Goal: Task Accomplishment & Management: Use online tool/utility

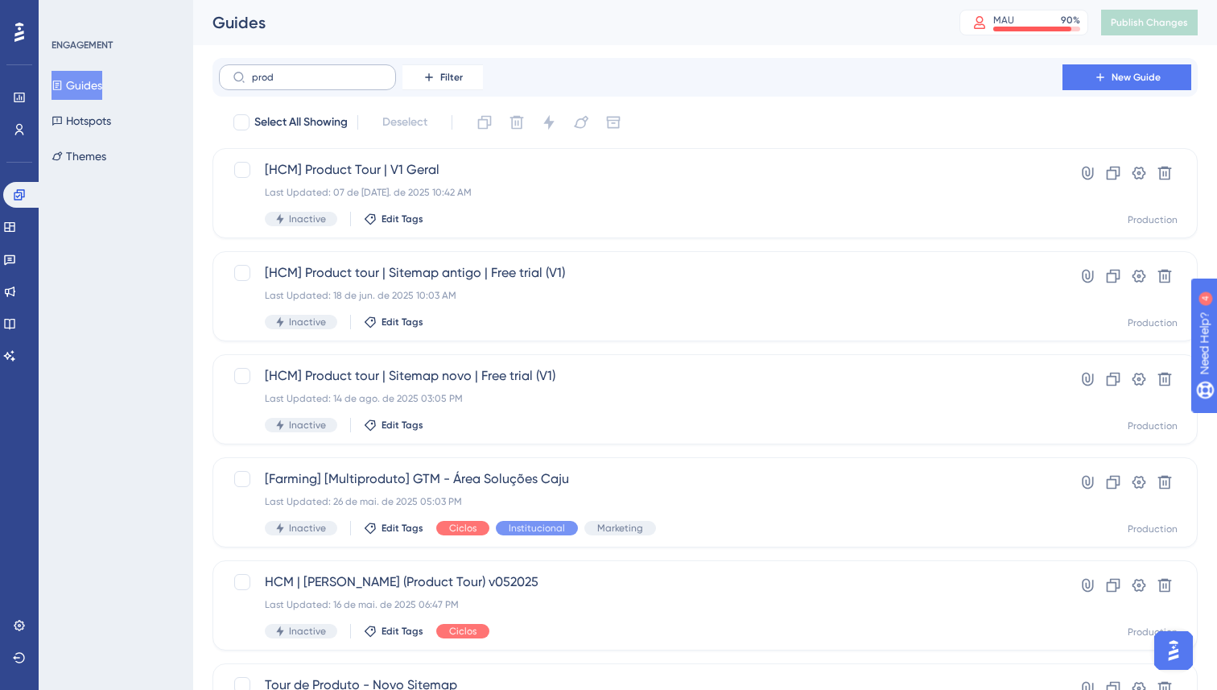
click at [291, 76] on input "prod" at bounding box center [317, 77] width 130 height 11
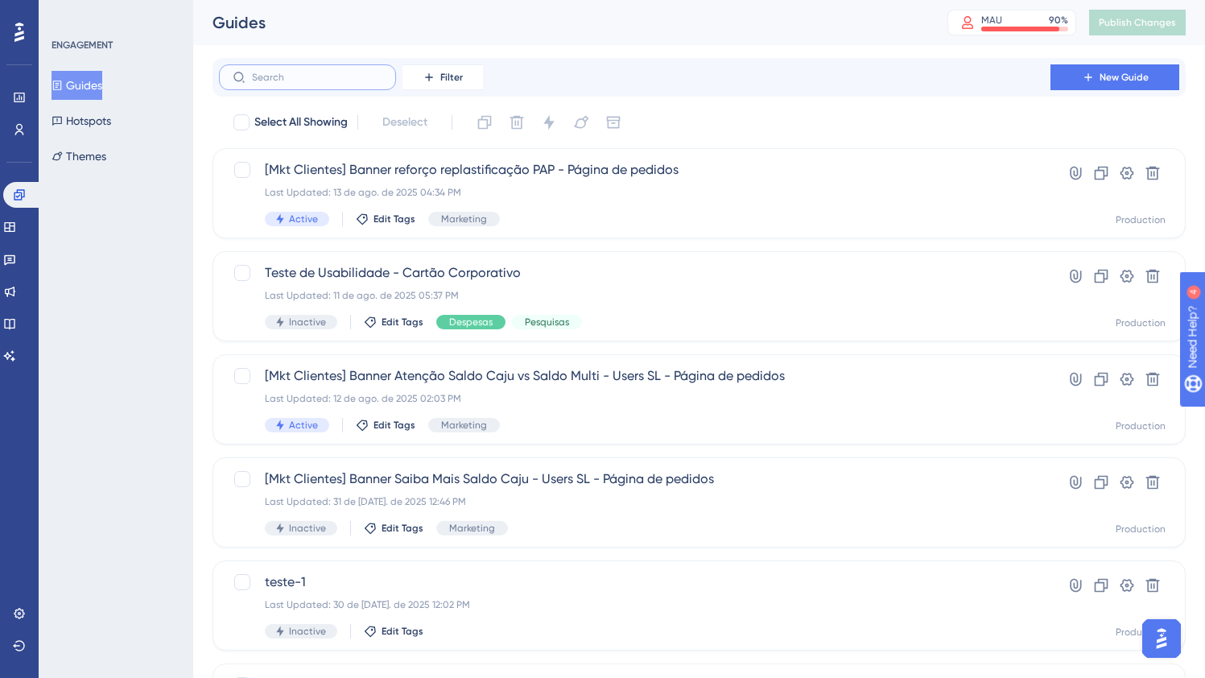
click at [334, 80] on input "text" at bounding box center [317, 77] width 130 height 11
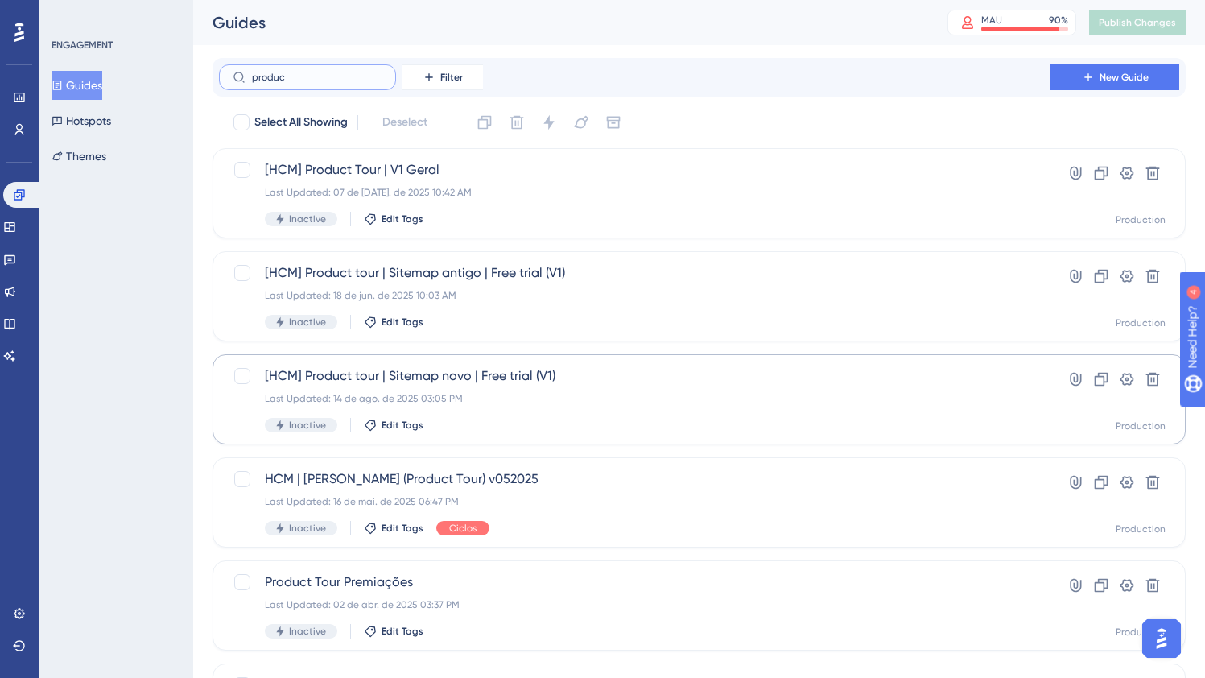
type input "produc"
click at [543, 428] on div "Inactive Edit Tags" at bounding box center [635, 425] width 740 height 14
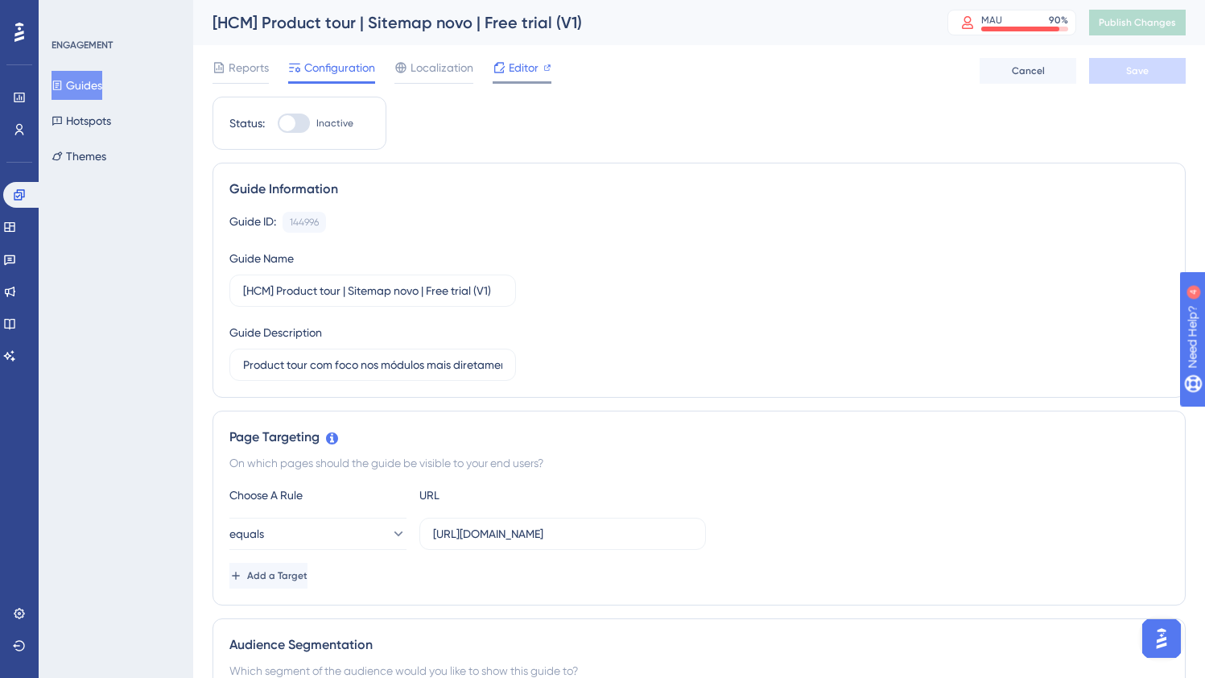
click at [525, 65] on span "Editor" at bounding box center [524, 67] width 30 height 19
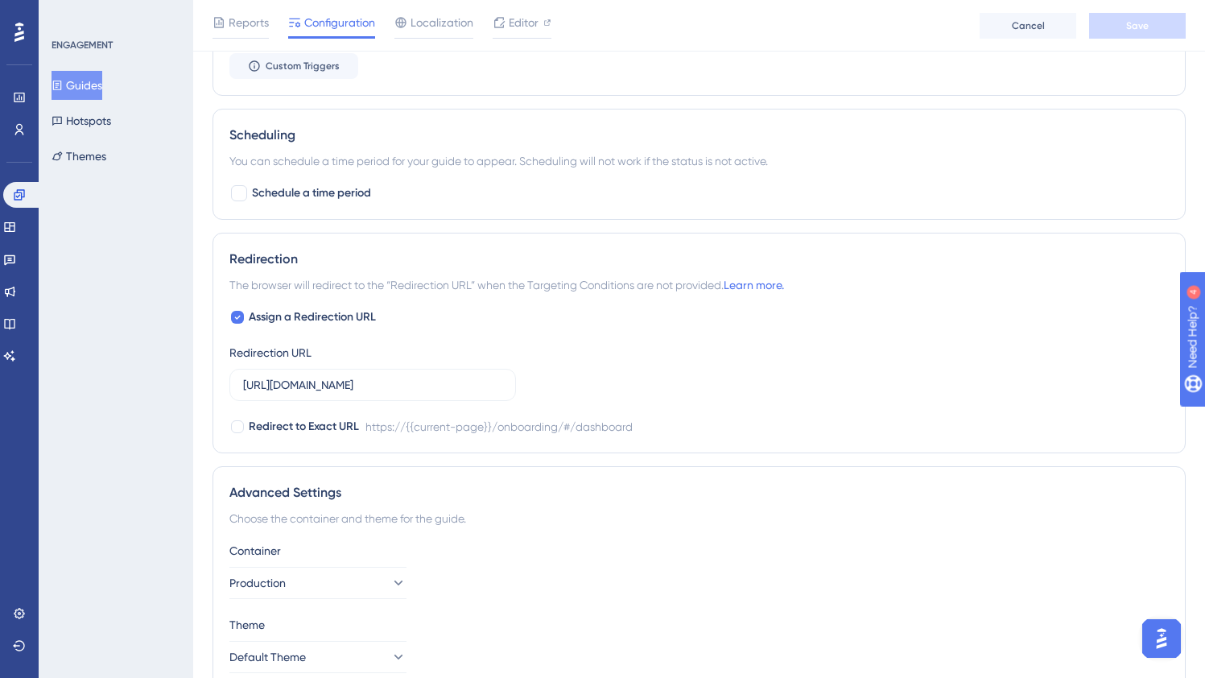
scroll to position [1205, 0]
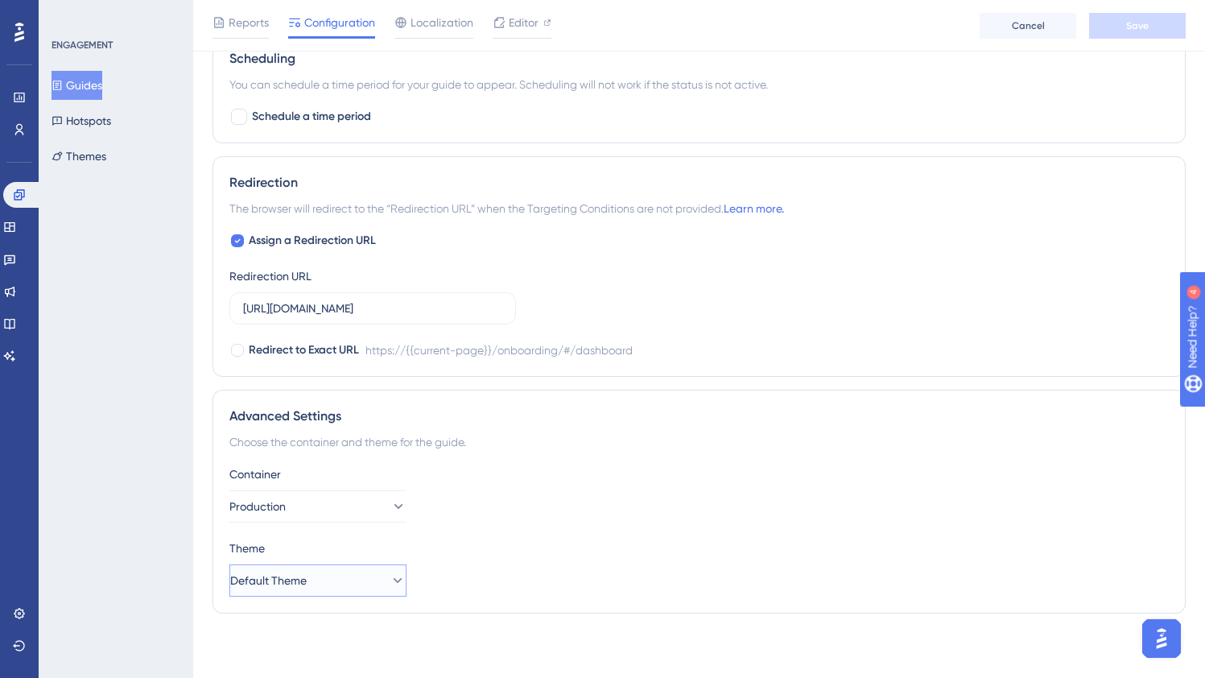
click at [333, 589] on button "Default Theme" at bounding box center [317, 580] width 177 height 32
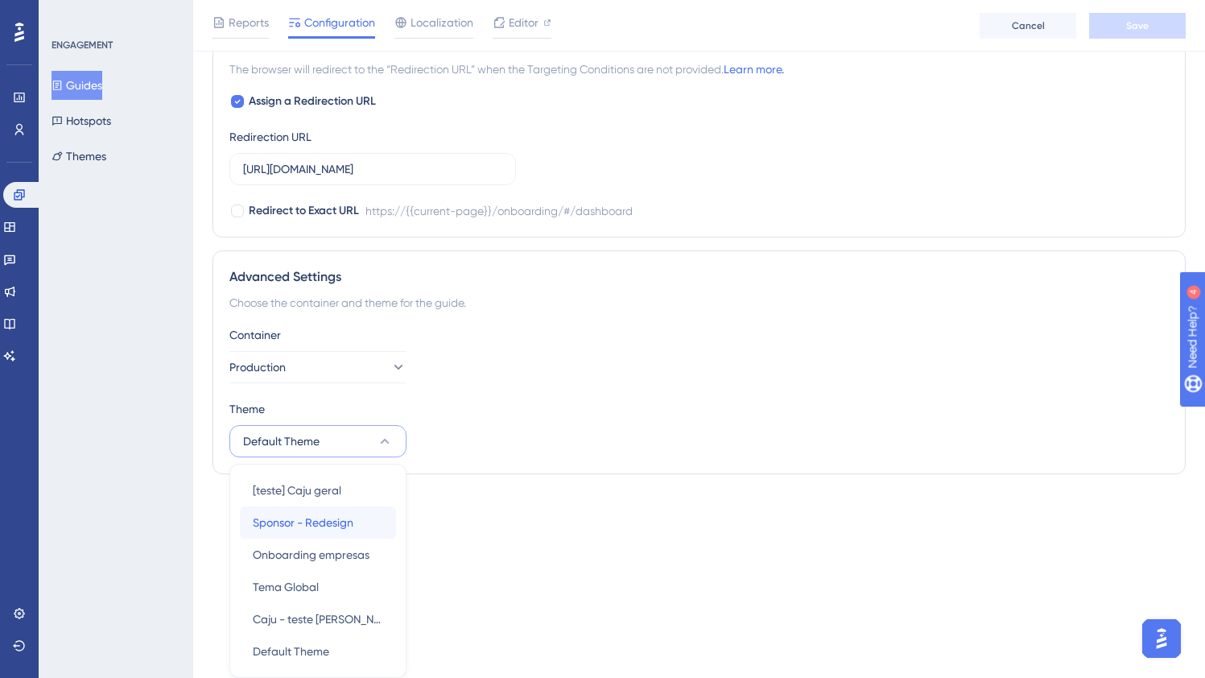
click at [320, 527] on span "Sponsor - Redesign" at bounding box center [303, 522] width 101 height 19
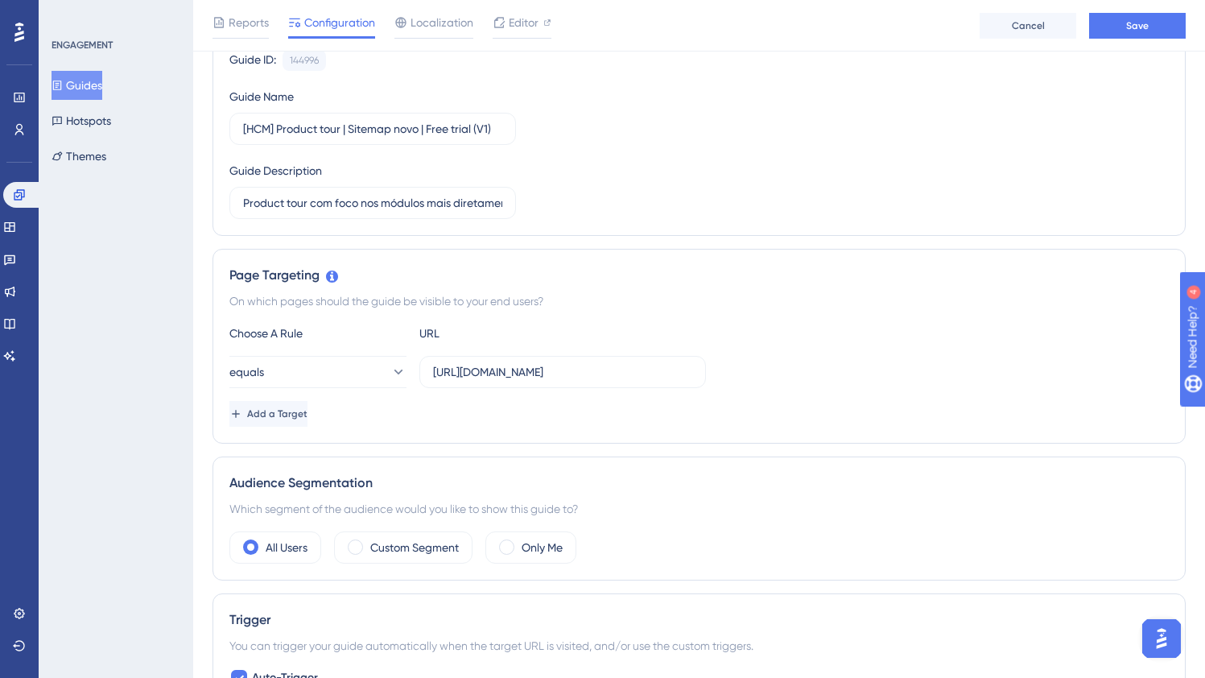
scroll to position [0, 0]
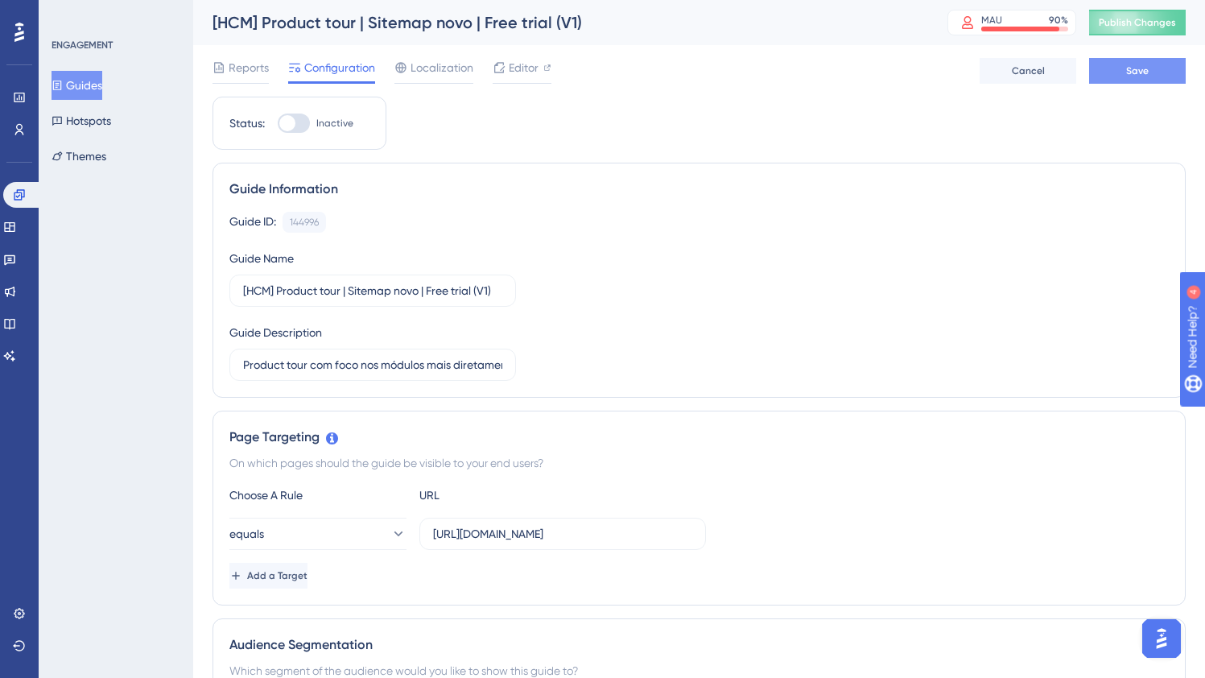
click at [1114, 66] on button "Save" at bounding box center [1137, 71] width 97 height 26
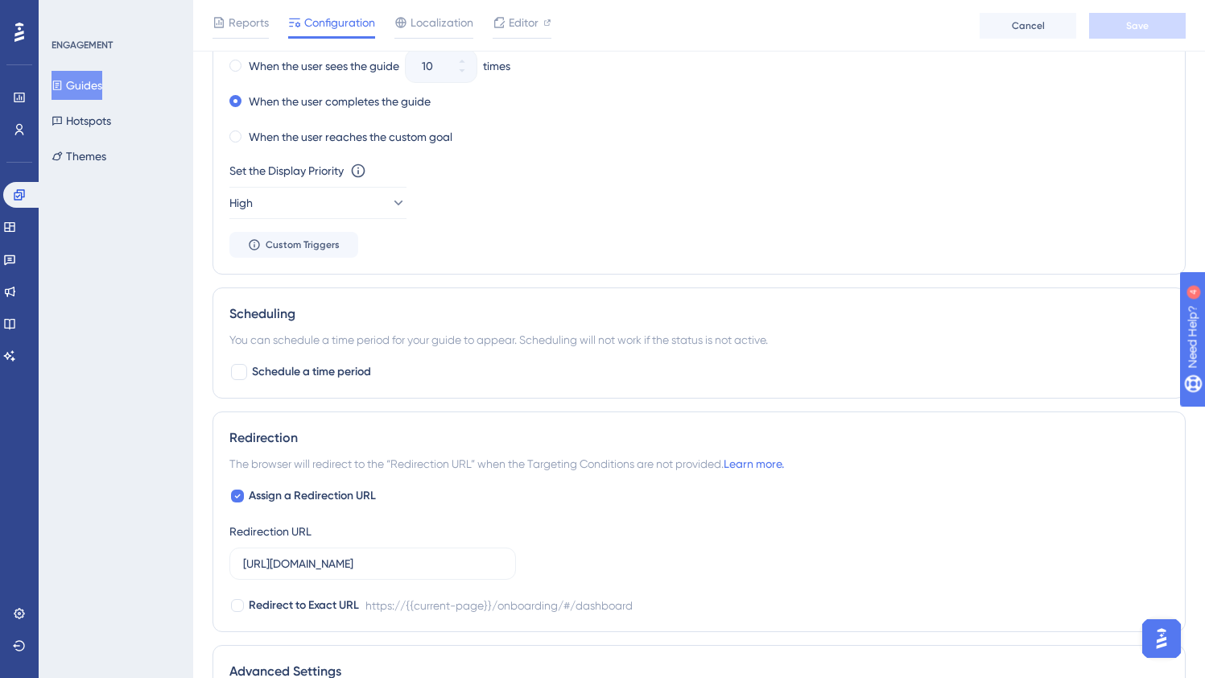
scroll to position [1205, 0]
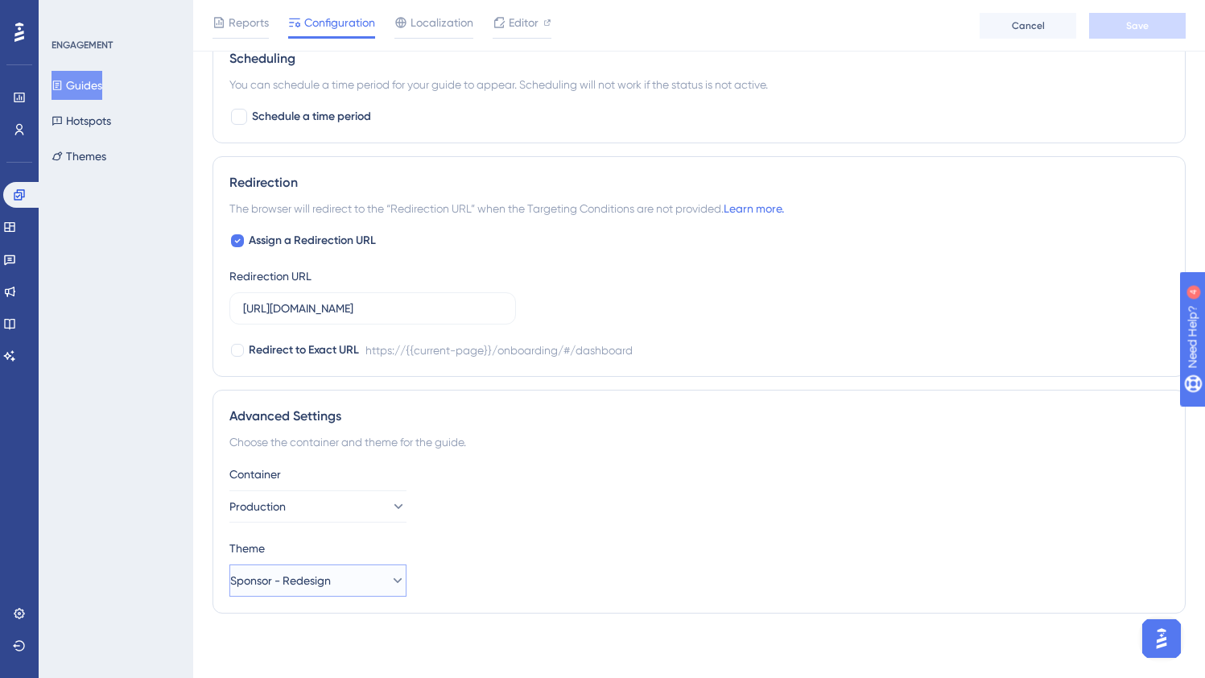
click at [325, 580] on span "Sponsor - Redesign" at bounding box center [280, 580] width 101 height 19
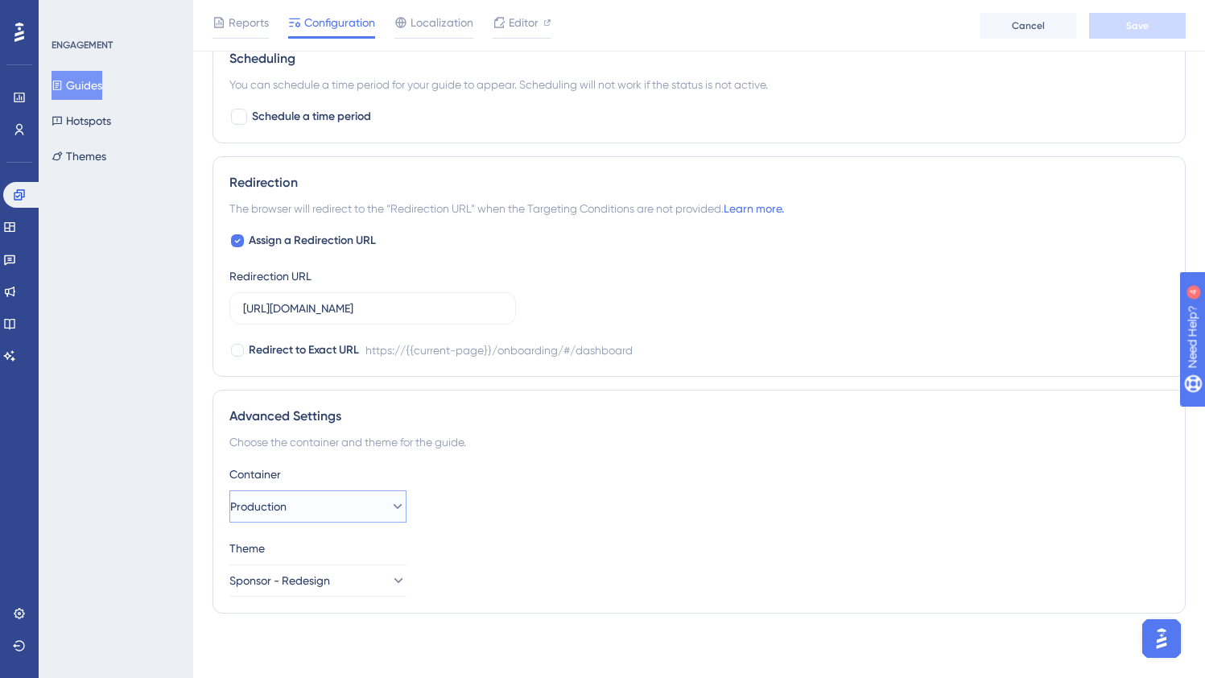
click at [357, 503] on button "Production" at bounding box center [317, 506] width 177 height 32
click at [341, 552] on div "Production Production" at bounding box center [318, 556] width 130 height 32
click at [331, 575] on span "Sponsor - Redesign" at bounding box center [280, 580] width 101 height 19
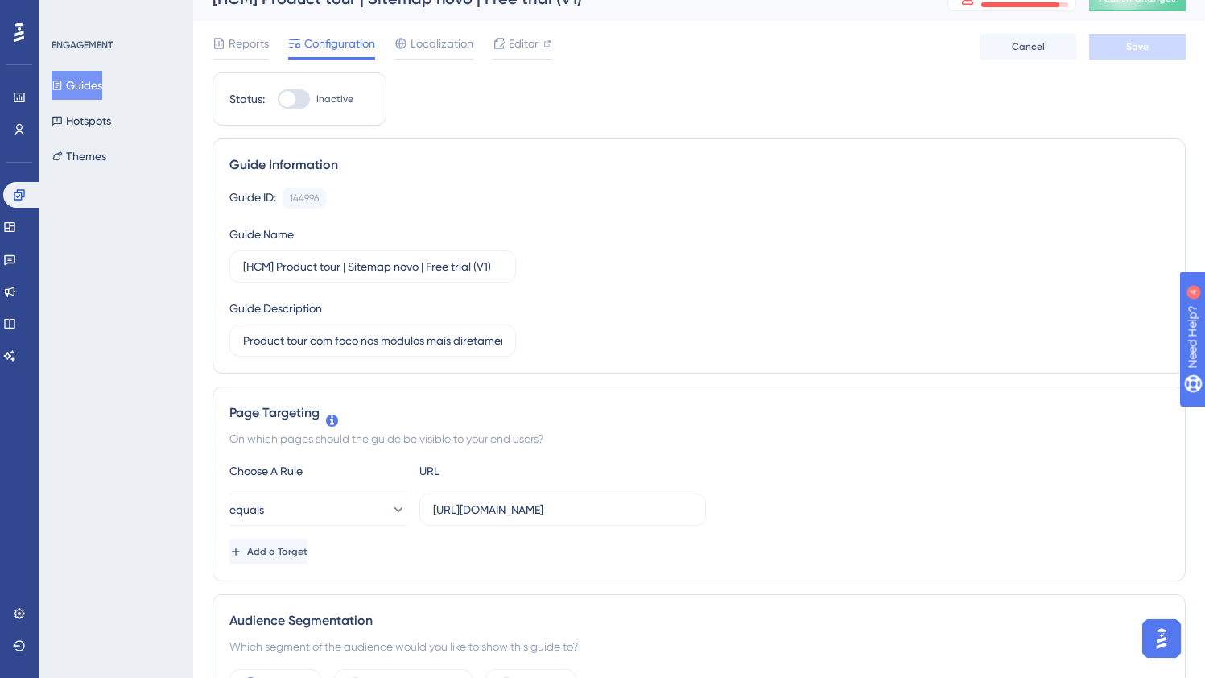
scroll to position [0, 0]
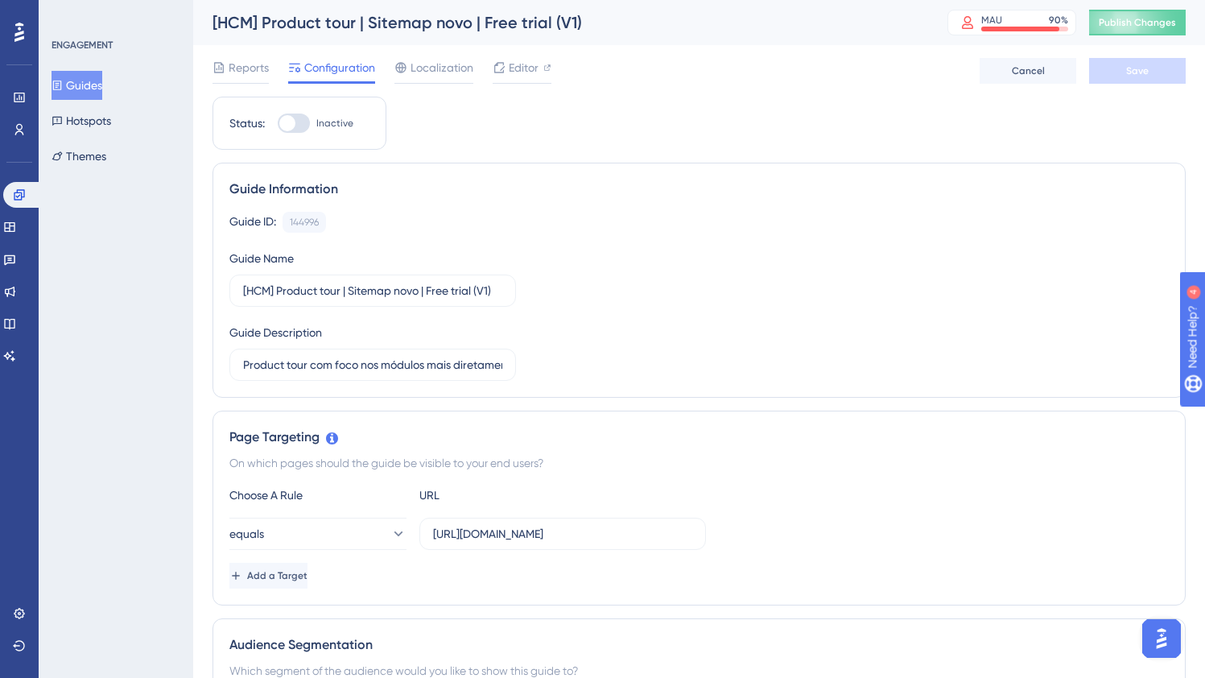
click at [101, 76] on button "Guides" at bounding box center [77, 85] width 51 height 29
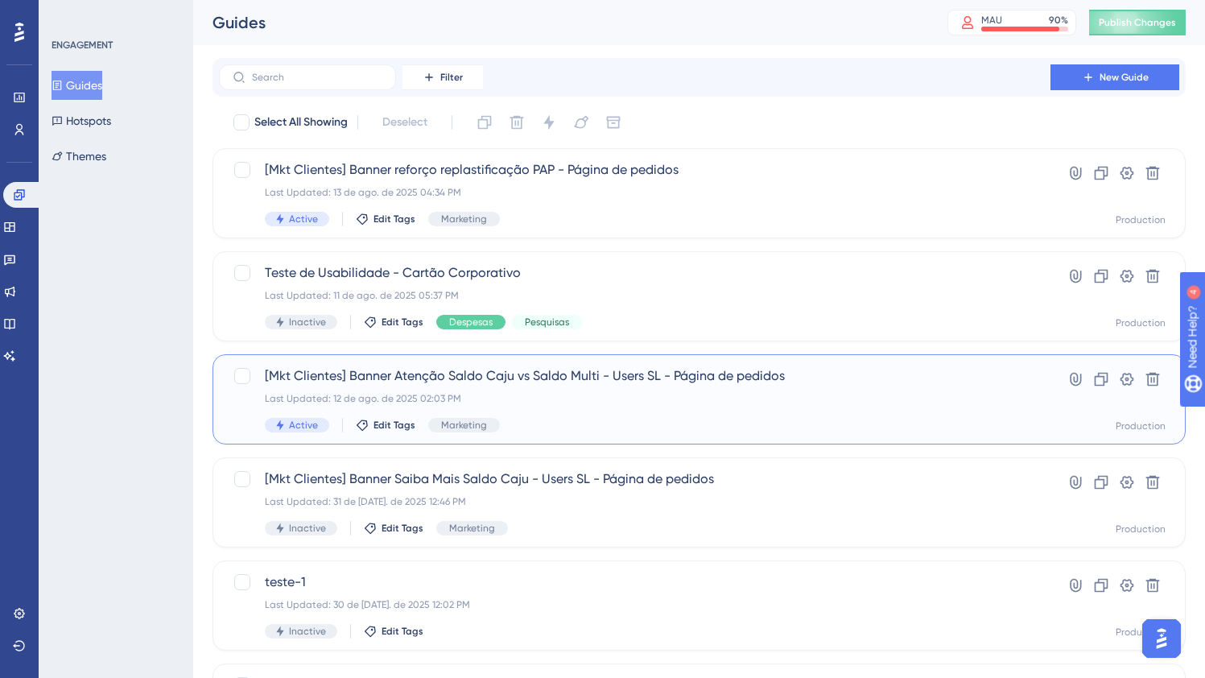
click at [583, 415] on div "[Mkt Clientes] Banner Atenção Saldo Caju vs Saldo Multi - Users SL - Página de …" at bounding box center [635, 399] width 740 height 66
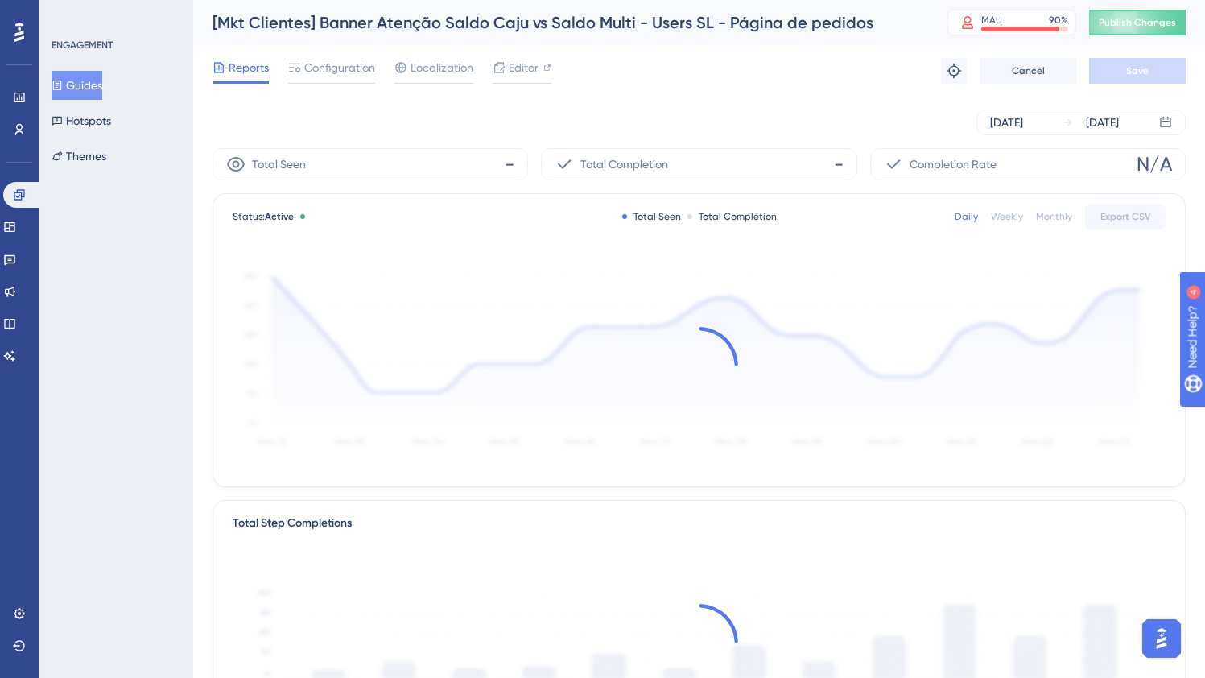
click at [97, 83] on button "Guides" at bounding box center [77, 85] width 51 height 29
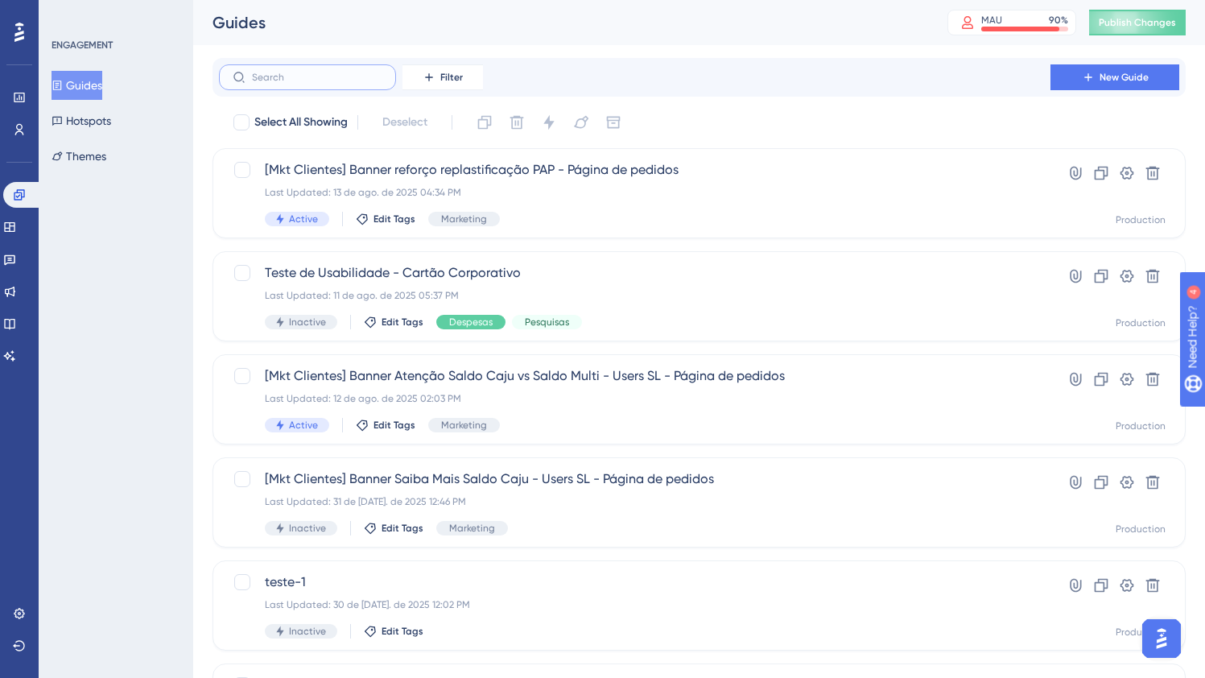
click at [355, 72] on input "text" at bounding box center [317, 77] width 130 height 11
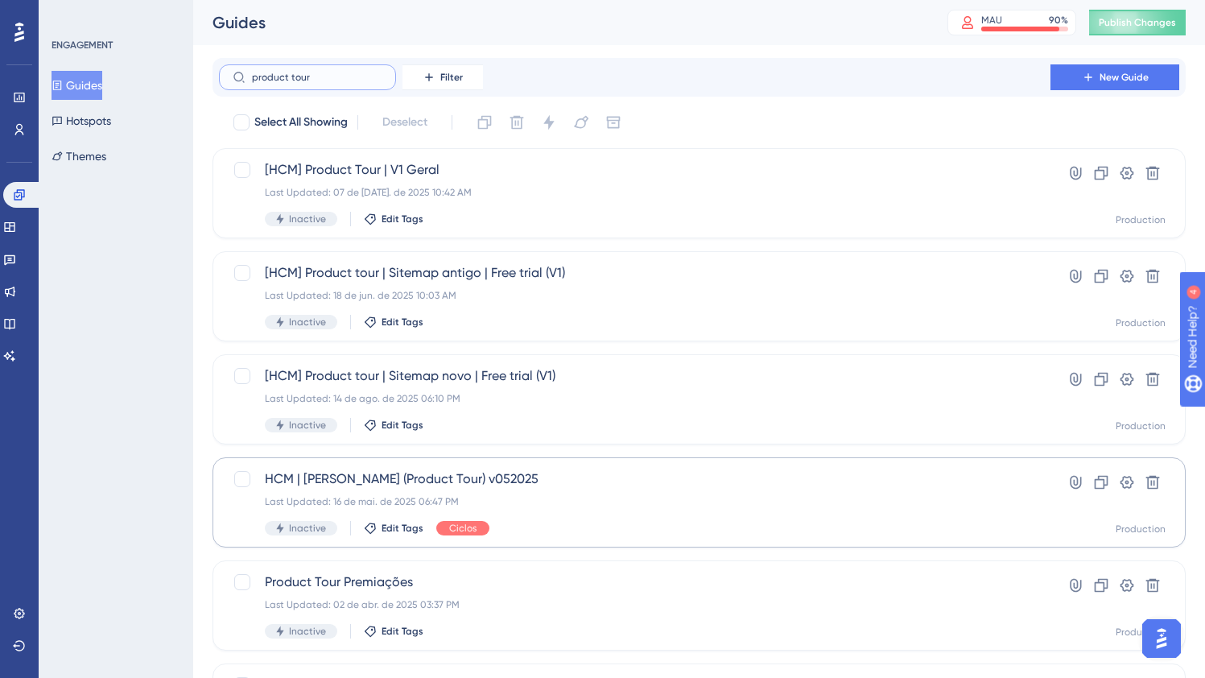
type input "product tour"
click at [585, 504] on div "Last Updated: 16 de mai. de 2025 06:47 PM" at bounding box center [635, 501] width 740 height 13
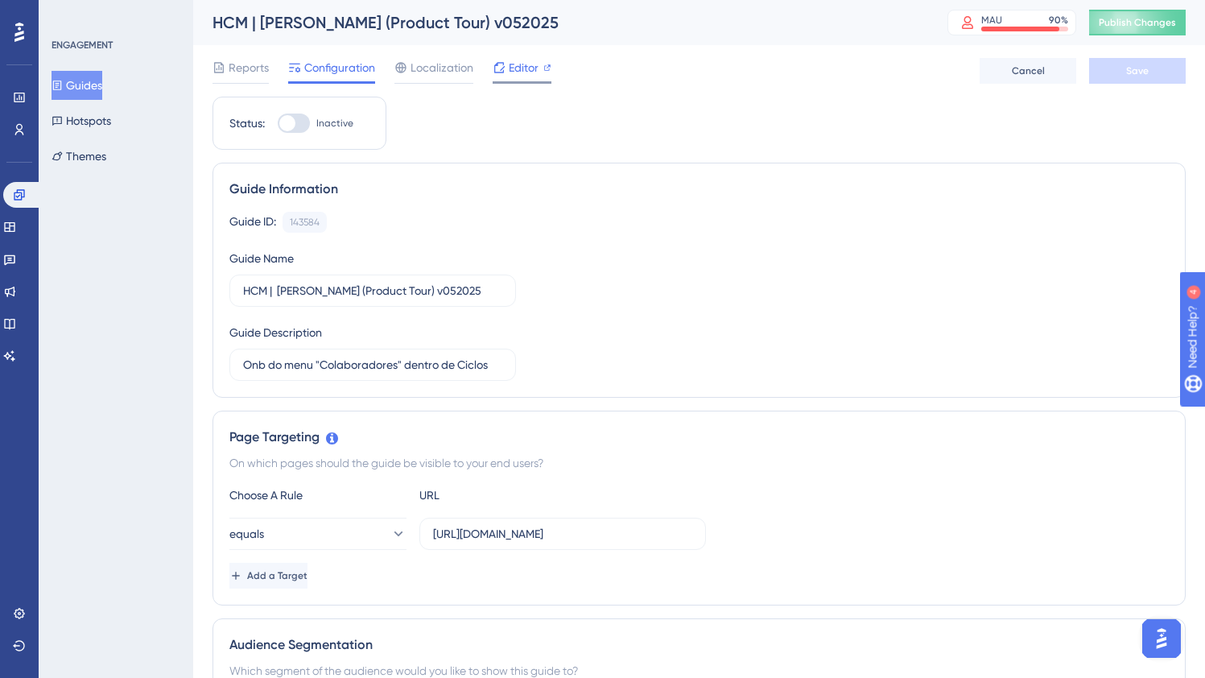
click at [519, 75] on span "Editor" at bounding box center [524, 67] width 30 height 19
click at [521, 68] on span "Editor" at bounding box center [524, 67] width 30 height 19
